Goal: Information Seeking & Learning: Learn about a topic

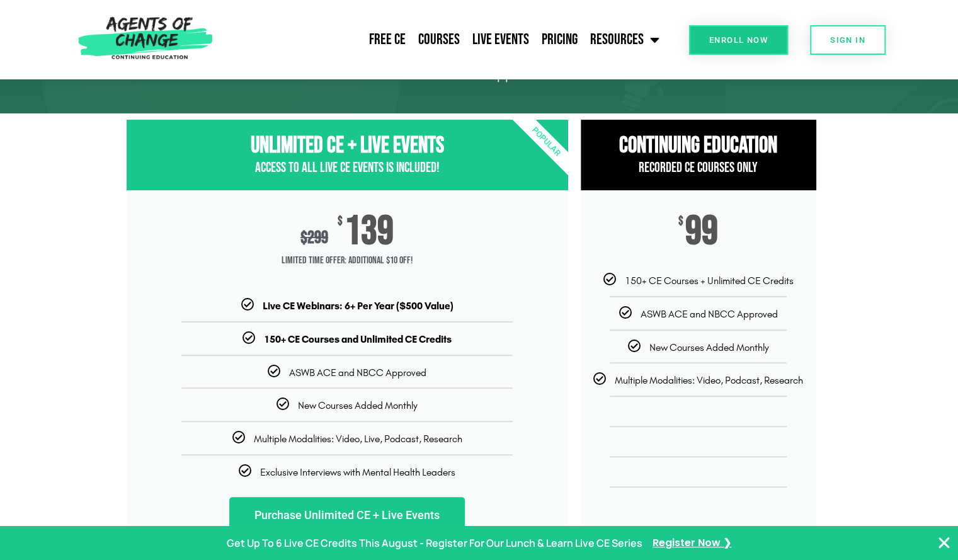
scroll to position [81, 0]
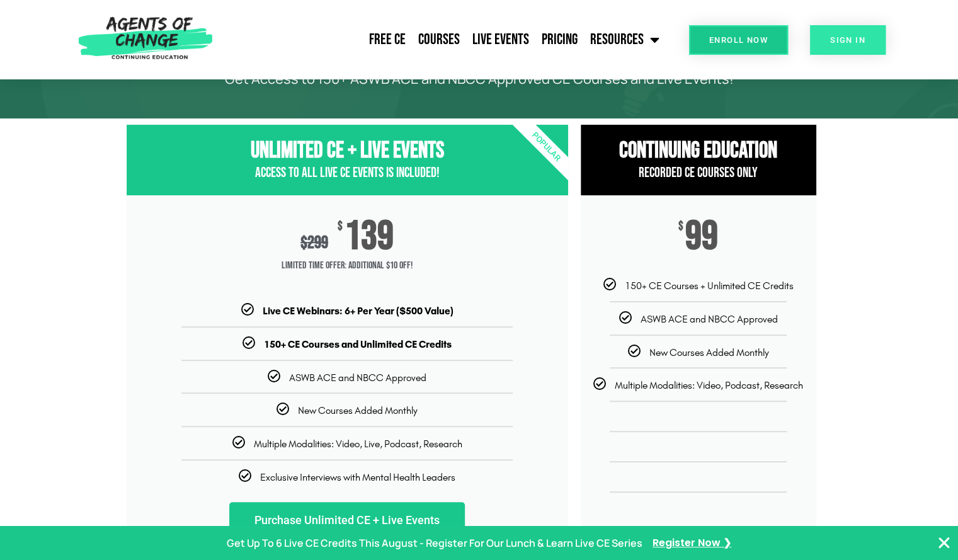
click at [840, 49] on link "SIGN IN" at bounding box center [848, 40] width 76 height 30
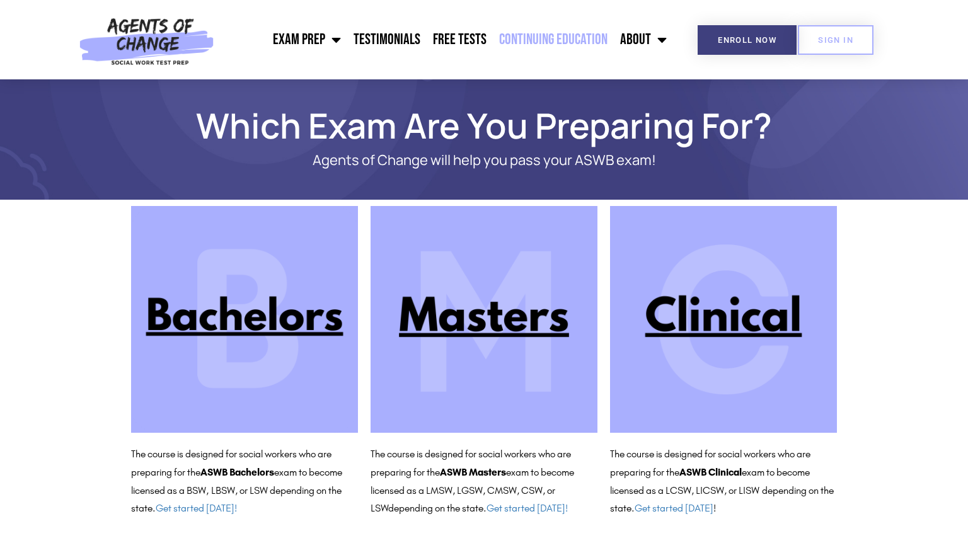
click at [564, 36] on link "Continuing Education" at bounding box center [553, 40] width 121 height 32
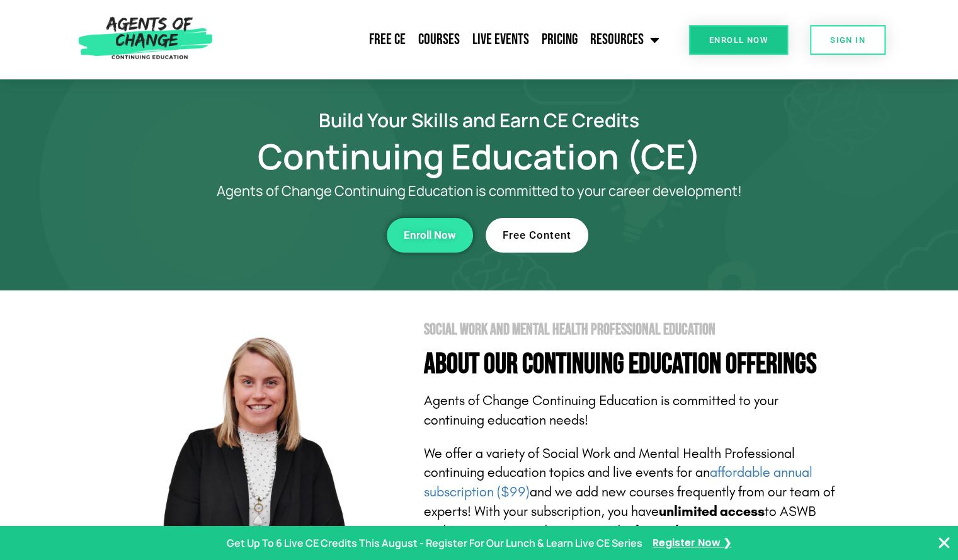
scroll to position [490, 0]
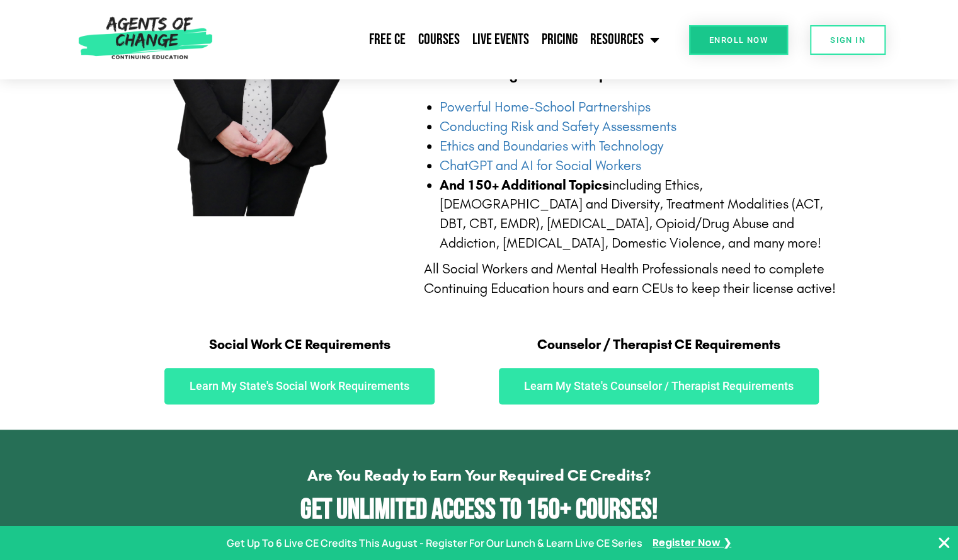
click at [951, 106] on section "Social Work and Mental Health Professional Education About Our Continuing Educa…" at bounding box center [479, 64] width 958 height 529
click at [956, 115] on section "Social Work and Mental Health Professional Education About Our Continuing Educa…" at bounding box center [479, 64] width 958 height 529
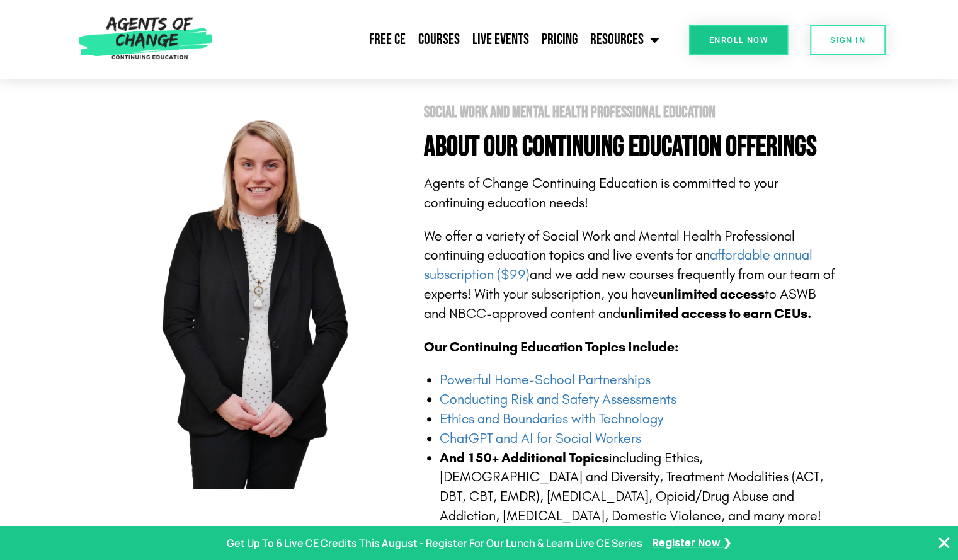
scroll to position [0, 0]
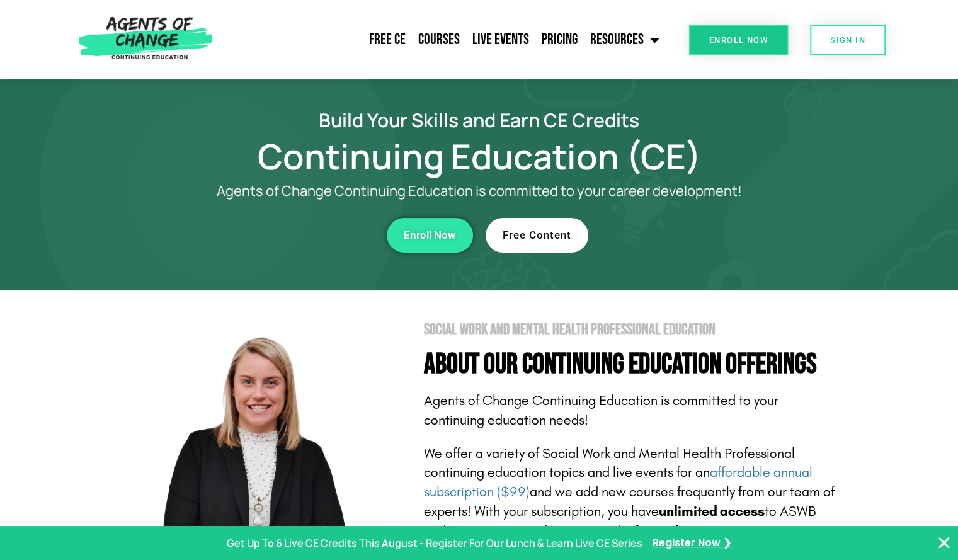
click at [523, 222] on link "Free Content" at bounding box center [537, 235] width 103 height 35
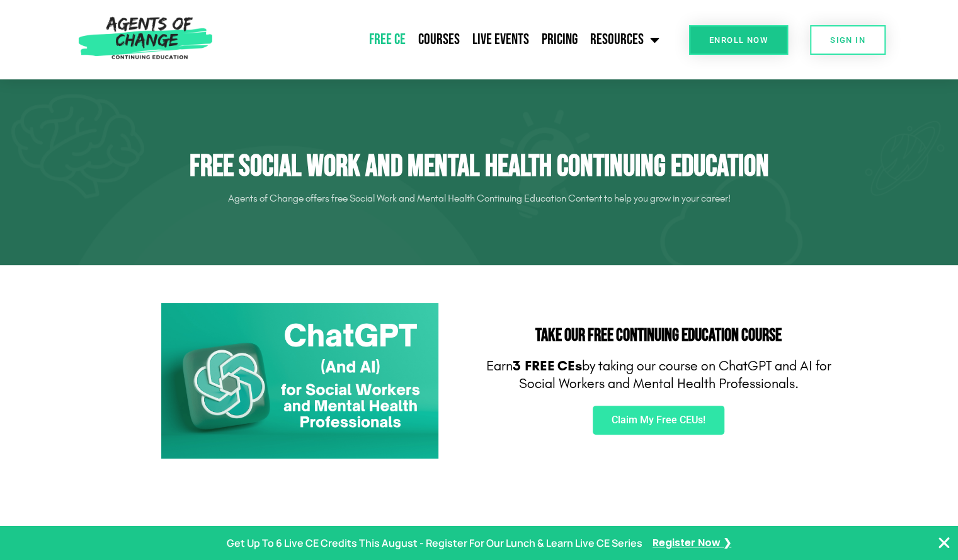
click at [523, 222] on div at bounding box center [479, 172] width 958 height 186
click at [822, 37] on link "SIGN IN" at bounding box center [848, 40] width 76 height 30
click at [728, 33] on link "Enroll Now" at bounding box center [738, 40] width 99 height 30
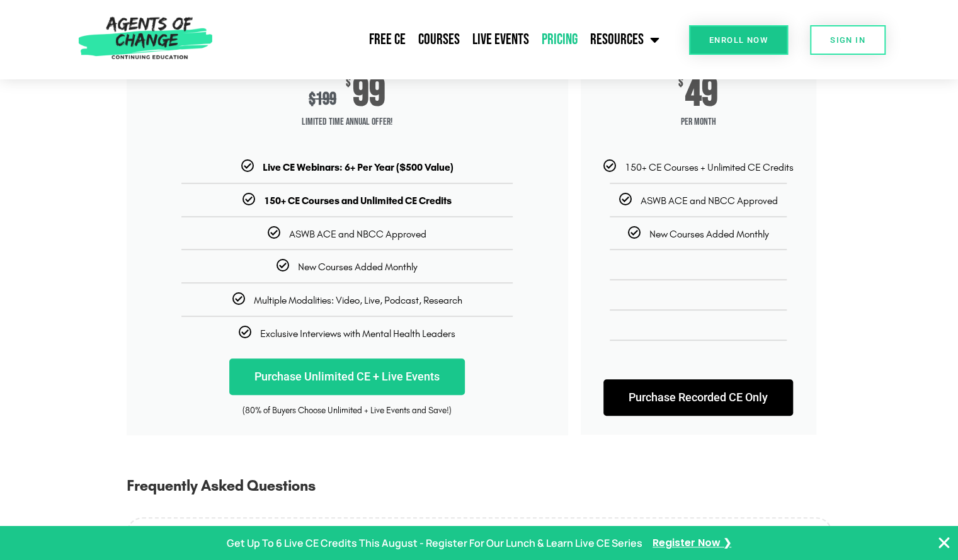
scroll to position [222, 0]
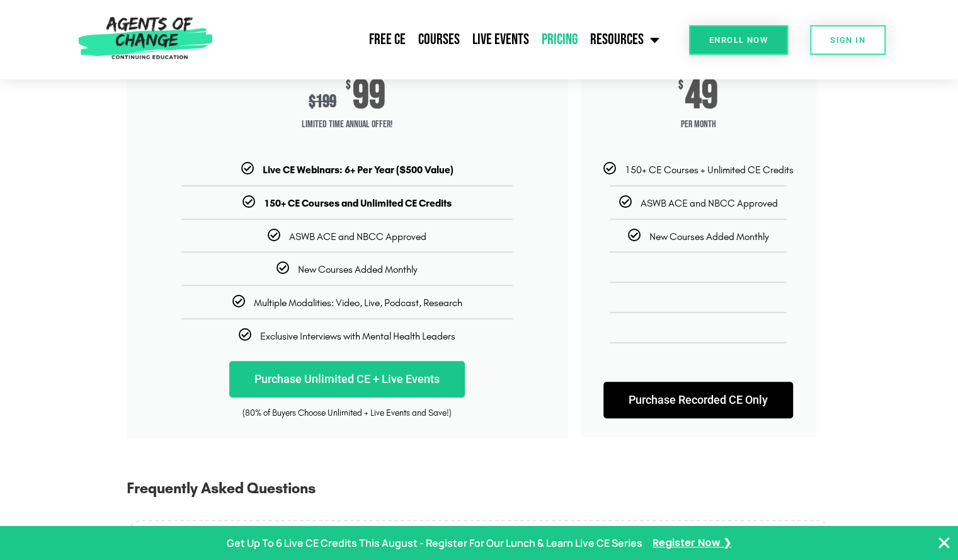
click at [737, 396] on link "Purchase Recorded CE Only" at bounding box center [699, 400] width 190 height 37
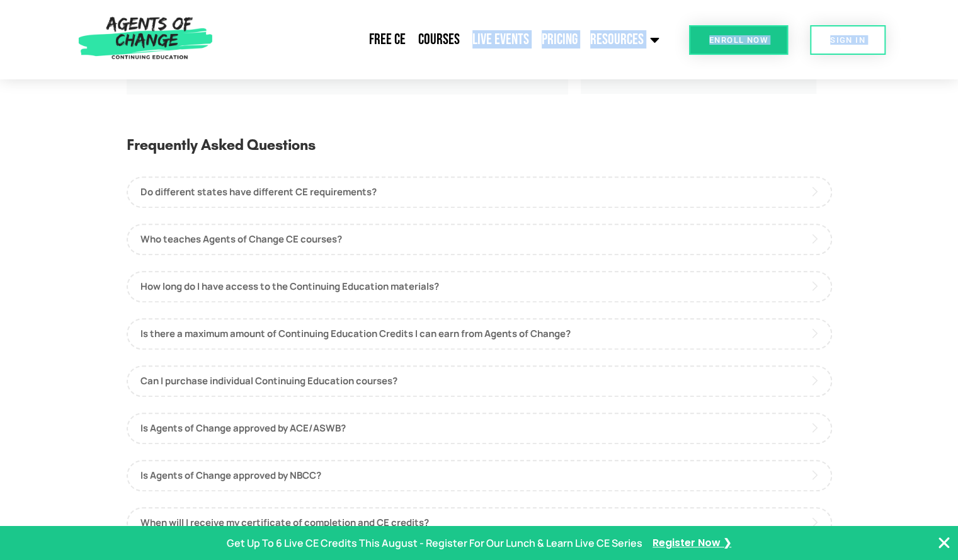
scroll to position [537, 0]
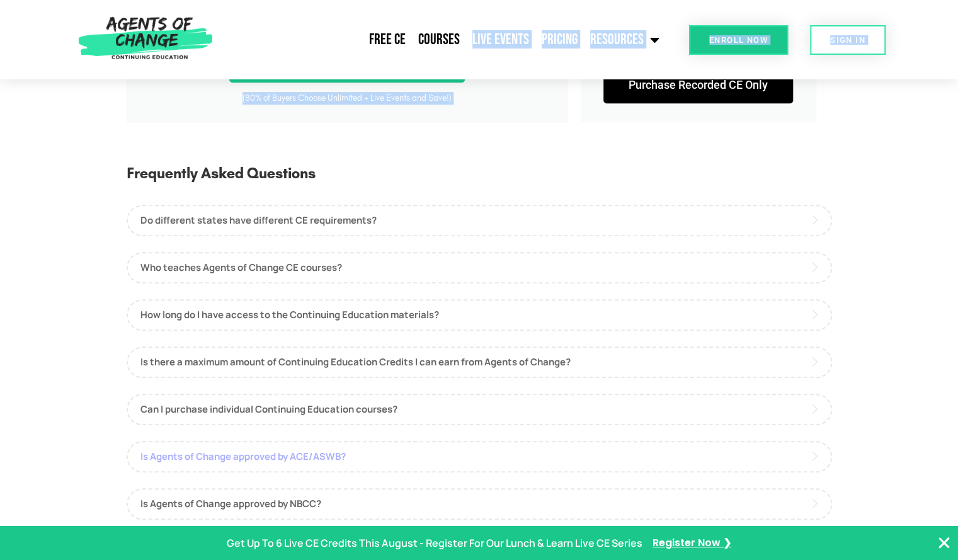
drag, startPoint x: 677, startPoint y: 172, endPoint x: 730, endPoint y: 455, distance: 287.7
click at [730, 455] on div "Unlimited Continuing Education Get Access to 150+ ASWB ACE and NBCC Approved CE…" at bounding box center [479, 76] width 958 height 1069
click at [730, 455] on link "Is Agents of Change approved by ACE/ASWB?" at bounding box center [480, 457] width 706 height 32
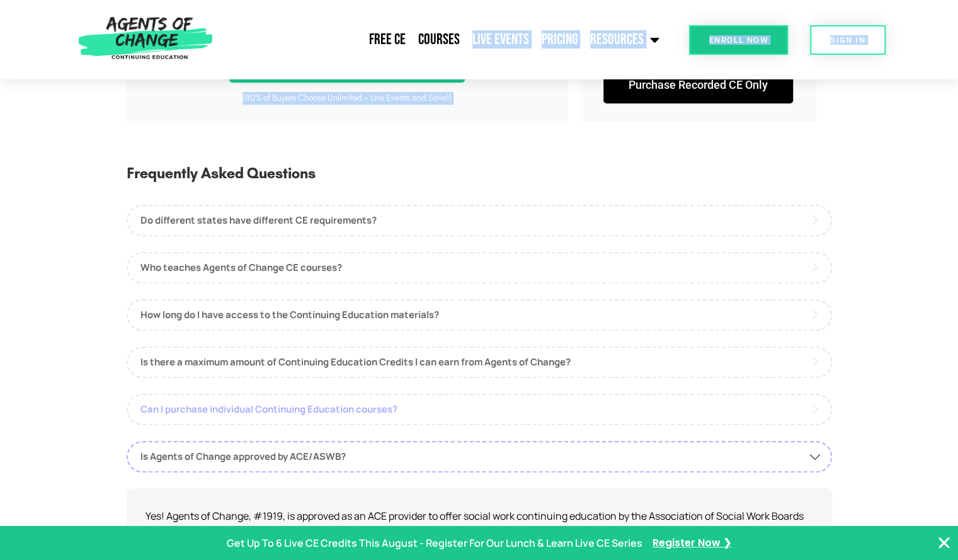
click at [701, 404] on link "Can I purchase individual Continuing Education courses?" at bounding box center [480, 410] width 706 height 32
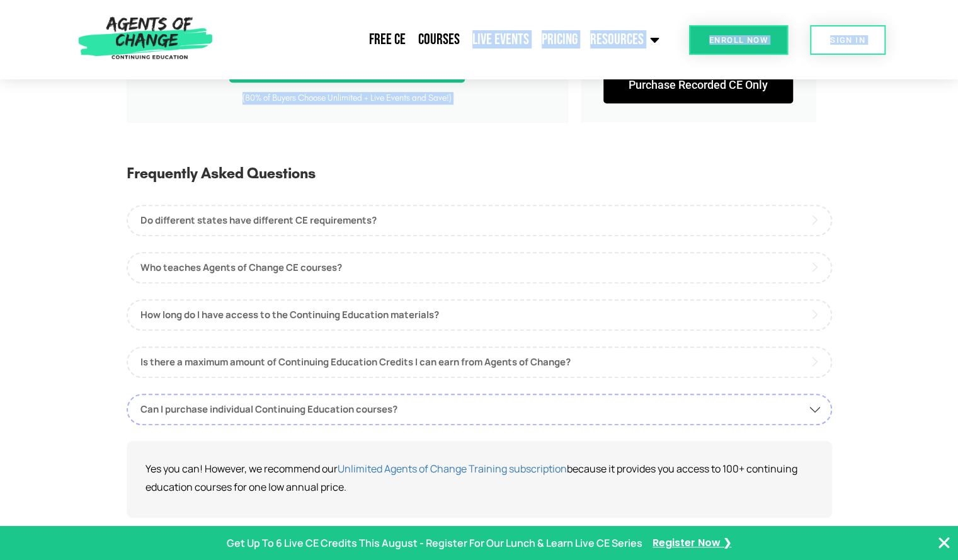
click at [832, 306] on h4 "How long do I have access to the Continuing Education materials?" at bounding box center [480, 315] width 706 height 32
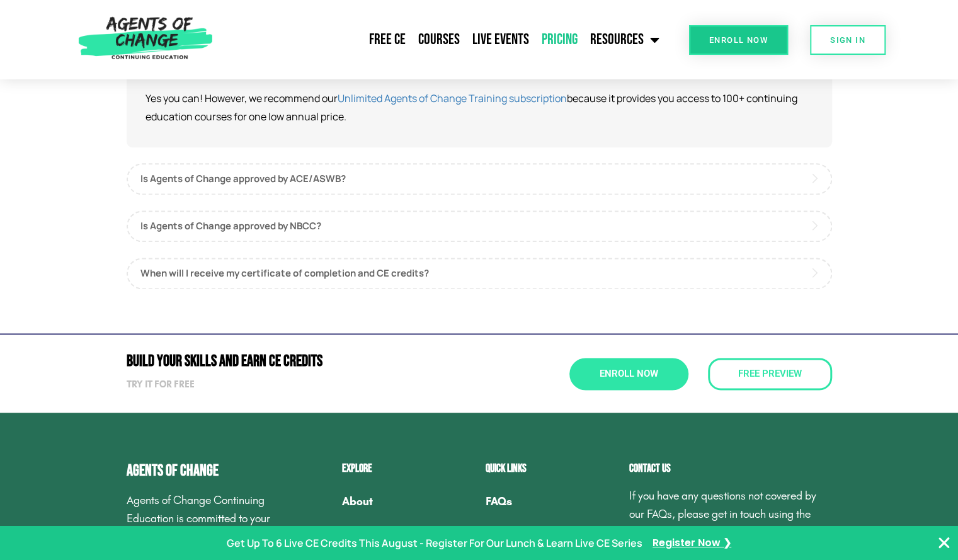
scroll to position [907, 0]
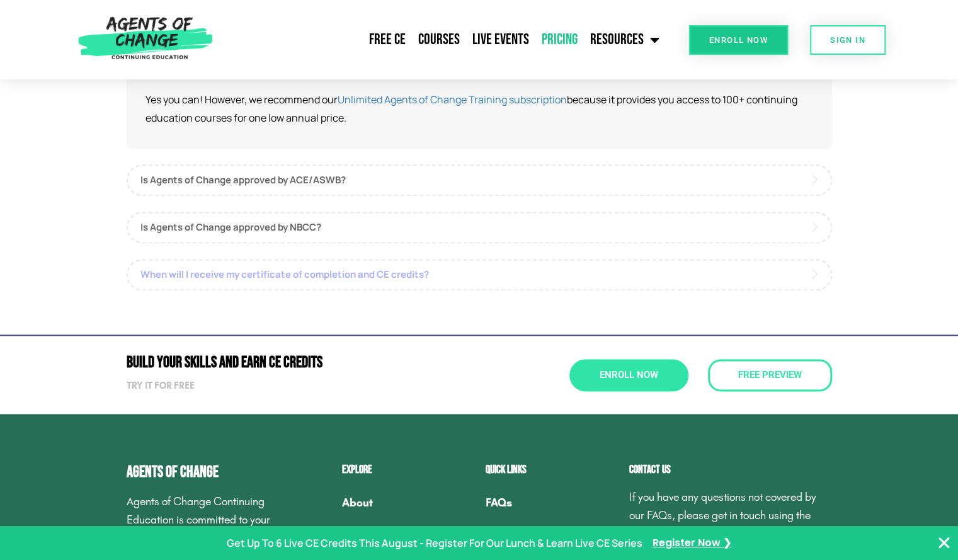
click at [282, 286] on link "When will I receive my certificate of completion and CE credits?" at bounding box center [480, 275] width 706 height 32
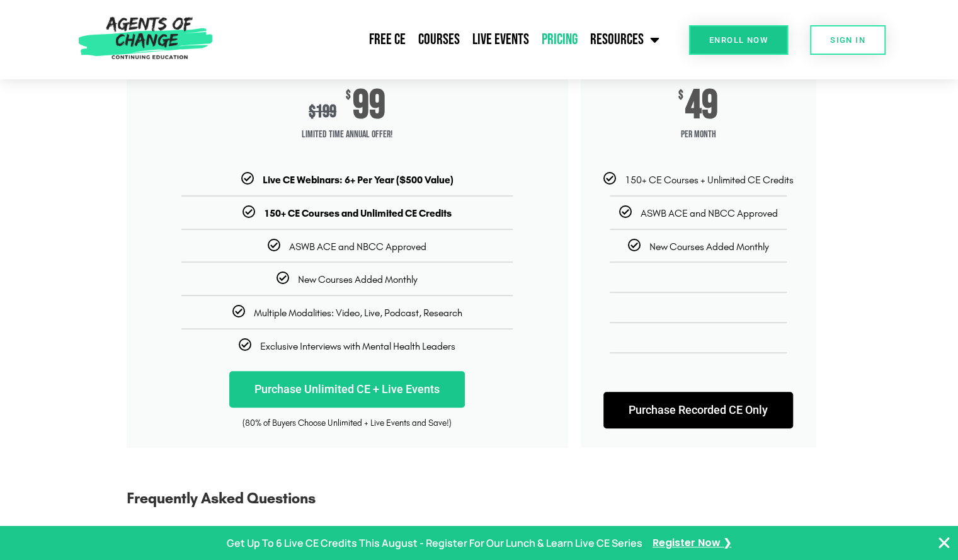
scroll to position [208, 0]
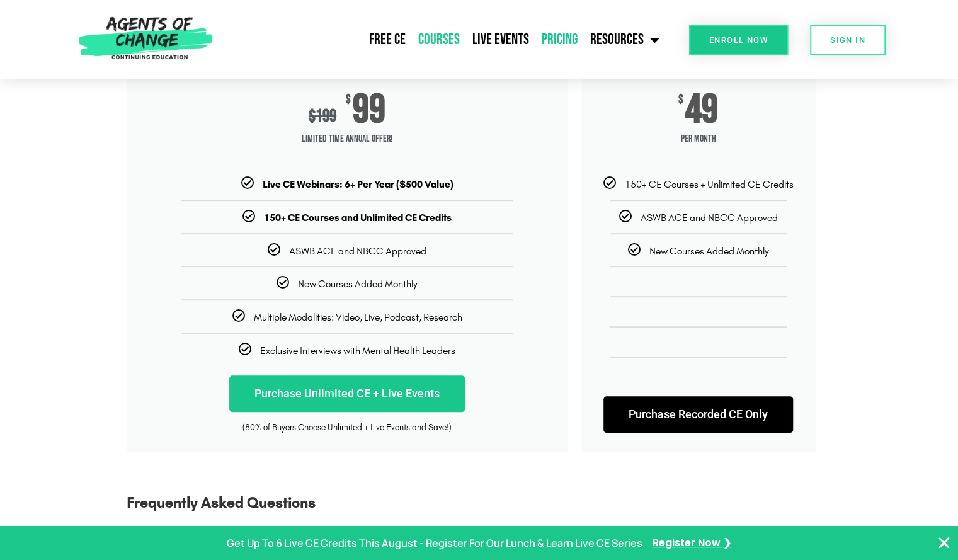
click at [435, 33] on link "Courses" at bounding box center [439, 40] width 54 height 32
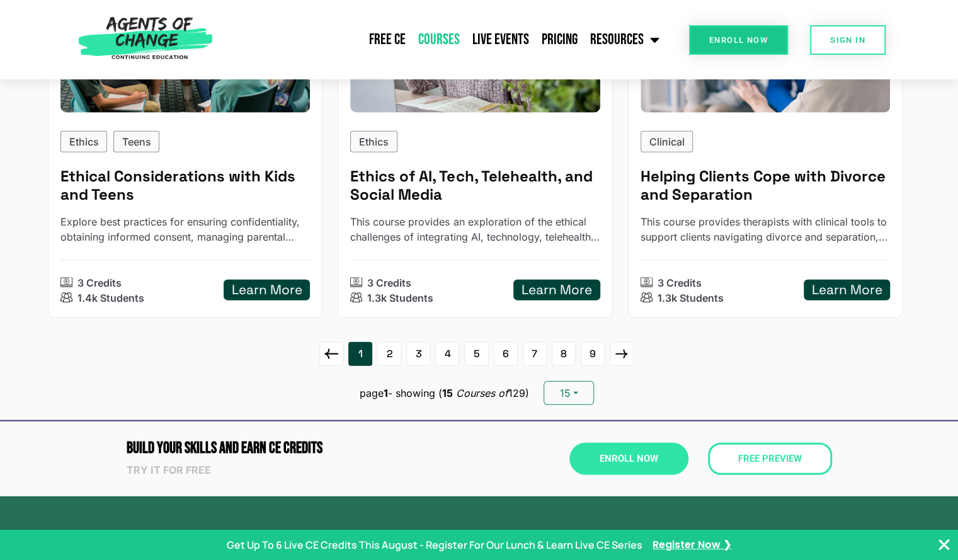
scroll to position [1762, 0]
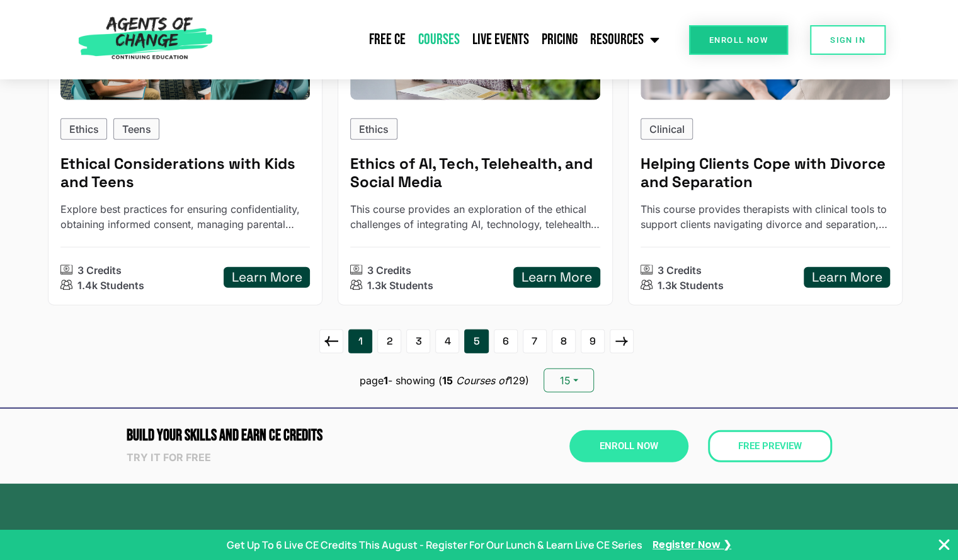
click at [473, 337] on link "5" at bounding box center [476, 342] width 24 height 24
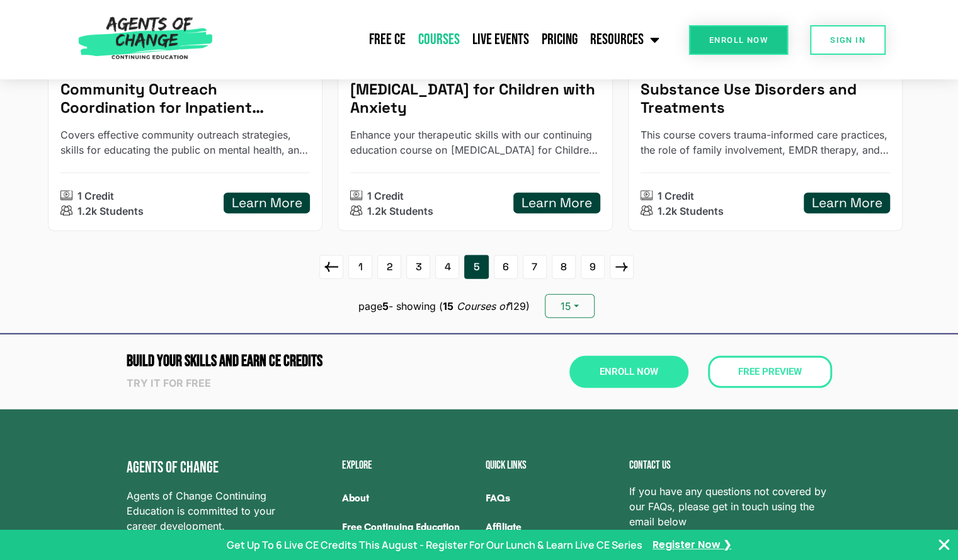
scroll to position [1857, 0]
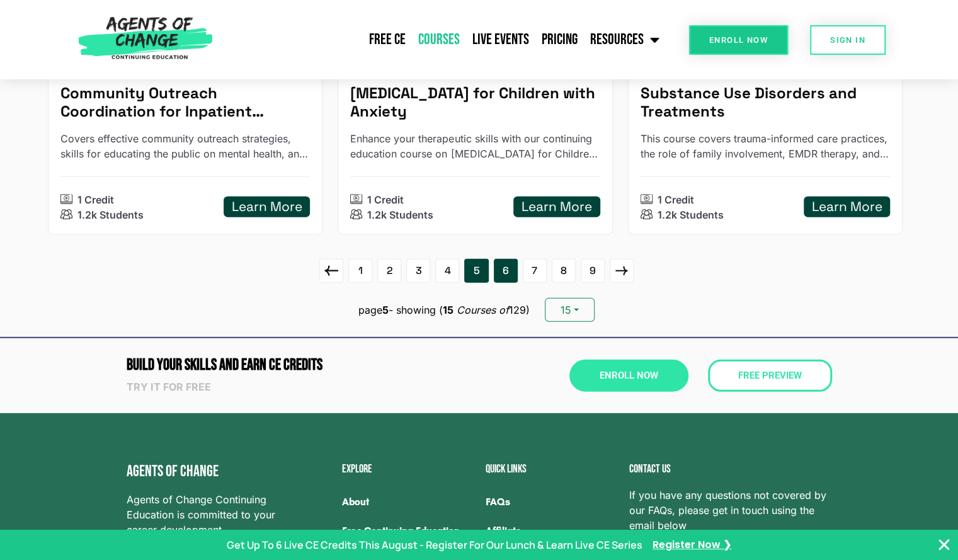
click at [508, 276] on link "6" at bounding box center [506, 271] width 24 height 24
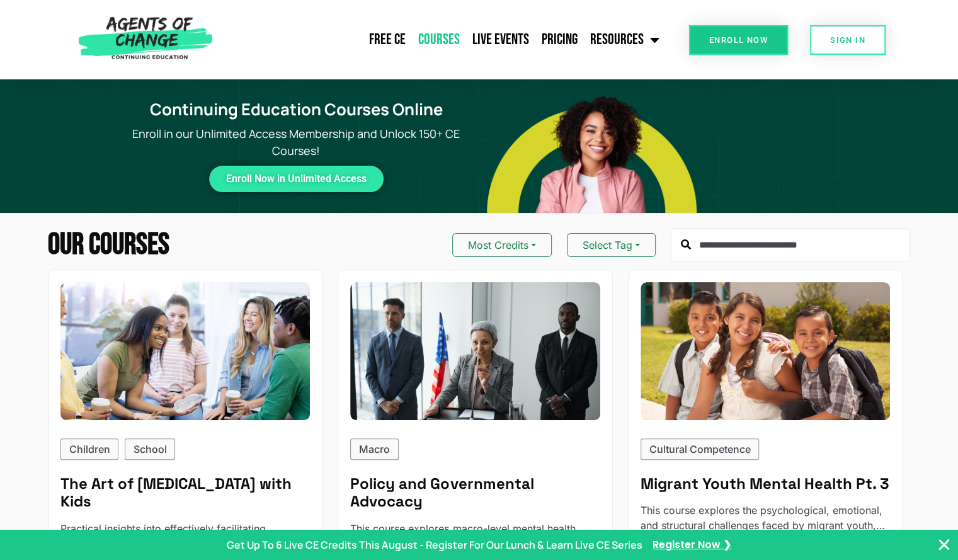
scroll to position [0, 0]
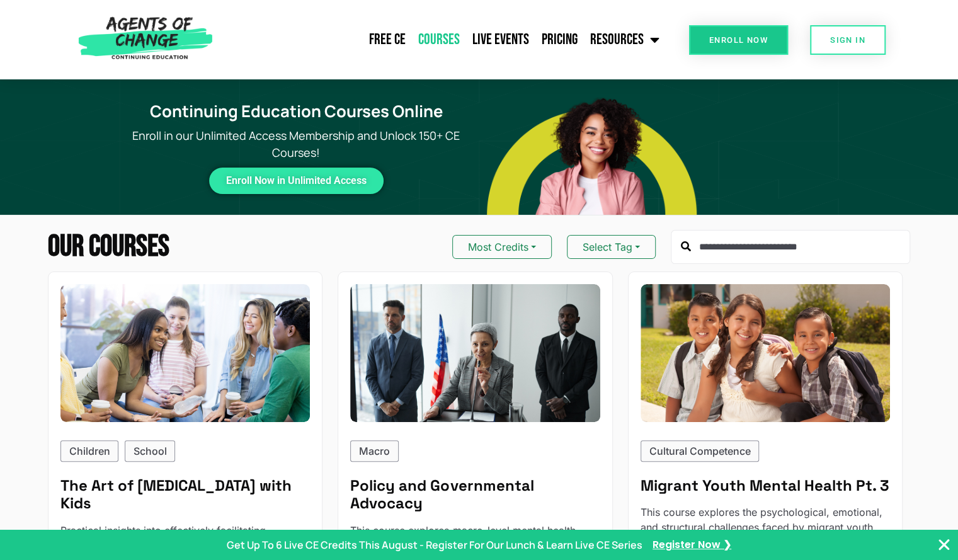
click at [764, 246] on input "text" at bounding box center [790, 247] width 239 height 34
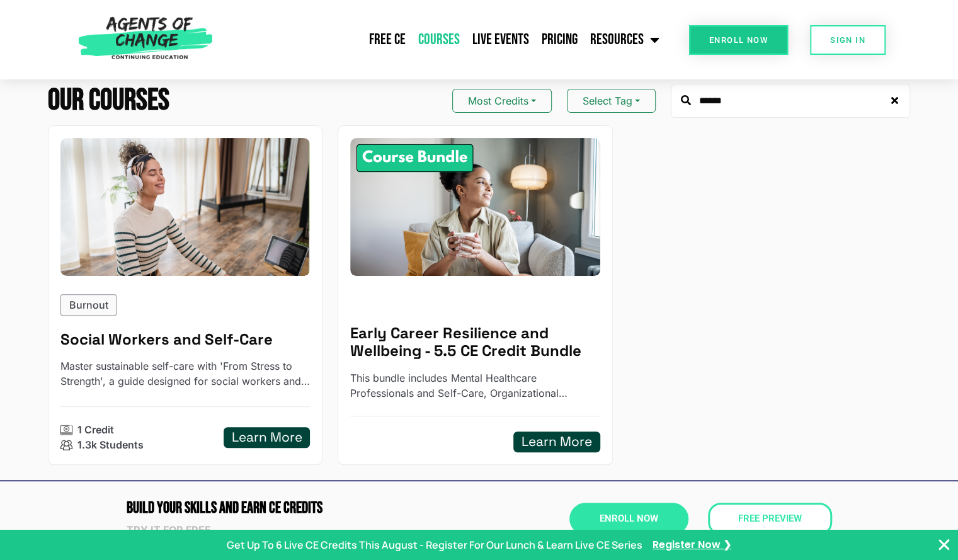
scroll to position [145, 0]
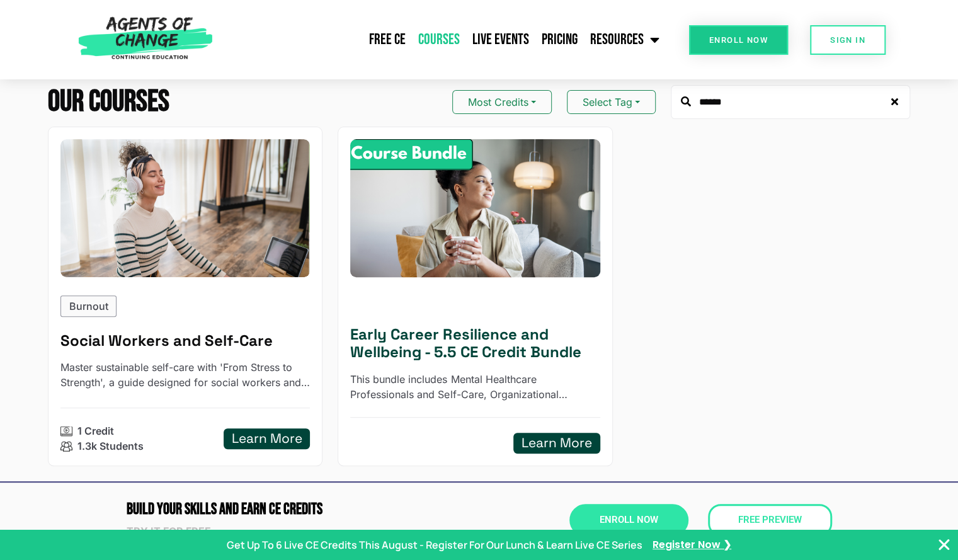
type input "******"
click at [492, 299] on div at bounding box center [474, 302] width 249 height 15
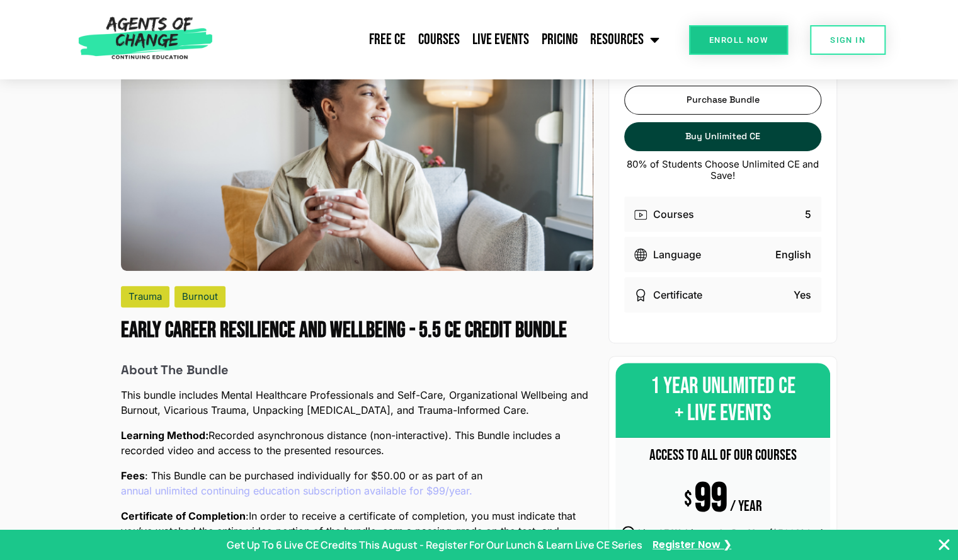
scroll to position [96, 0]
